Goal: Navigation & Orientation: Find specific page/section

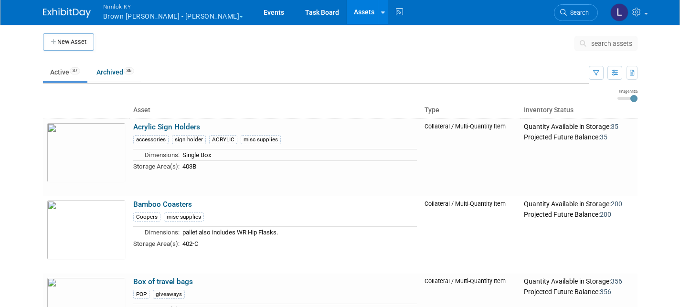
click at [193, 15] on button "Nimlok KY Brown Forman - Ann McDonough" at bounding box center [178, 12] width 153 height 25
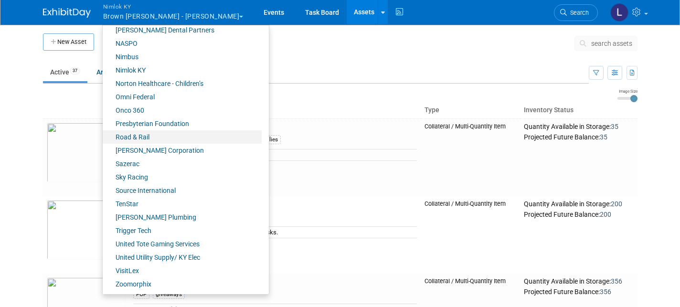
scroll to position [419, 0]
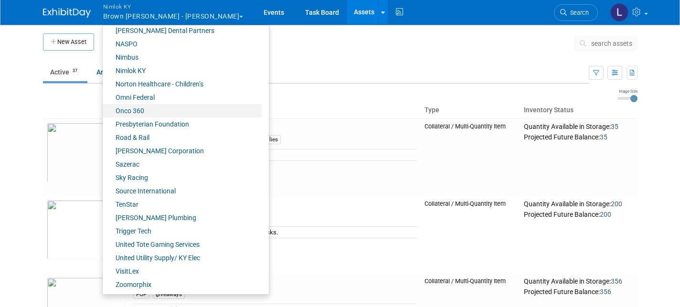
drag, startPoint x: 132, startPoint y: 101, endPoint x: 138, endPoint y: 117, distance: 16.3
click at [137, 110] on link "Onco 360" at bounding box center [182, 110] width 159 height 13
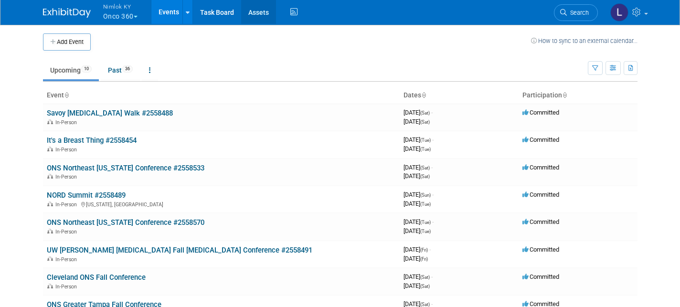
click at [254, 13] on link "Assets" at bounding box center [258, 12] width 35 height 24
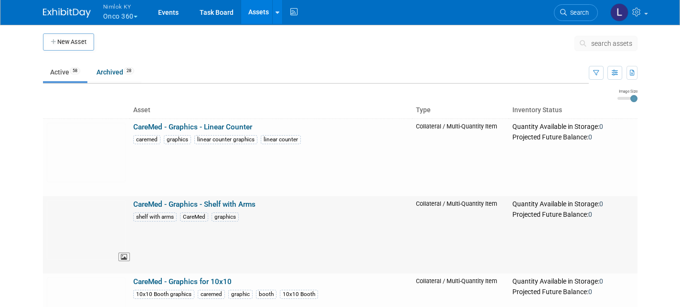
click at [75, 213] on img at bounding box center [86, 230] width 79 height 60
